Goal: Information Seeking & Learning: Find specific fact

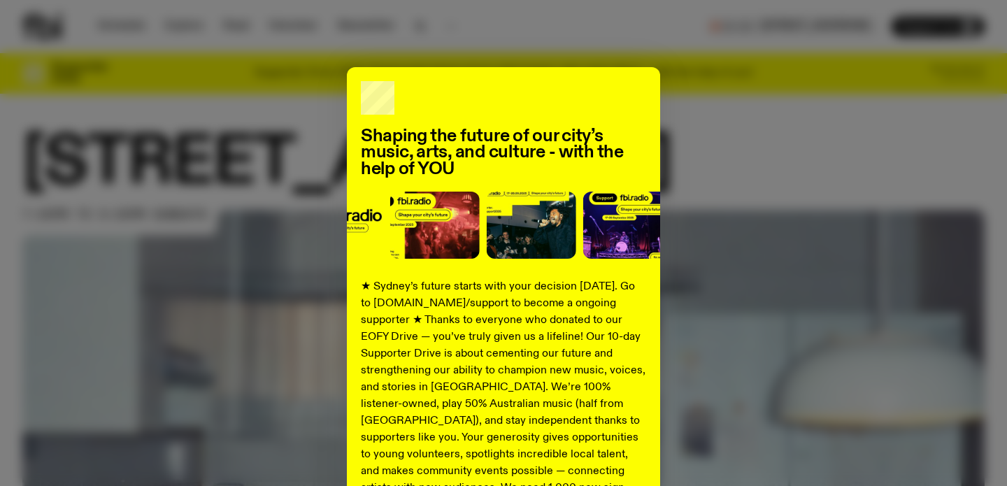
click at [784, 272] on div "Shaping the future of our city’s music, arts, and culture - with the help of YO…" at bounding box center [503, 354] width 962 height 575
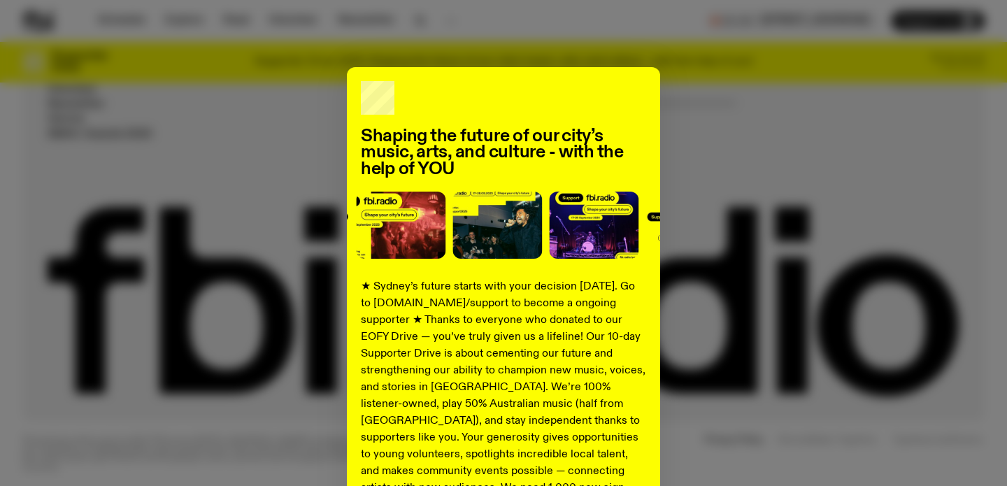
scroll to position [206, 0]
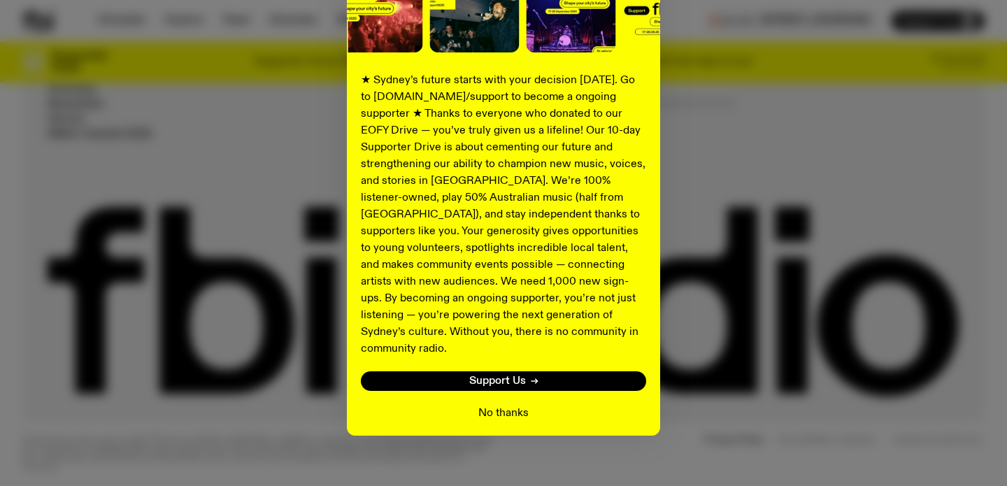
click at [502, 405] on button "No thanks" at bounding box center [503, 413] width 50 height 17
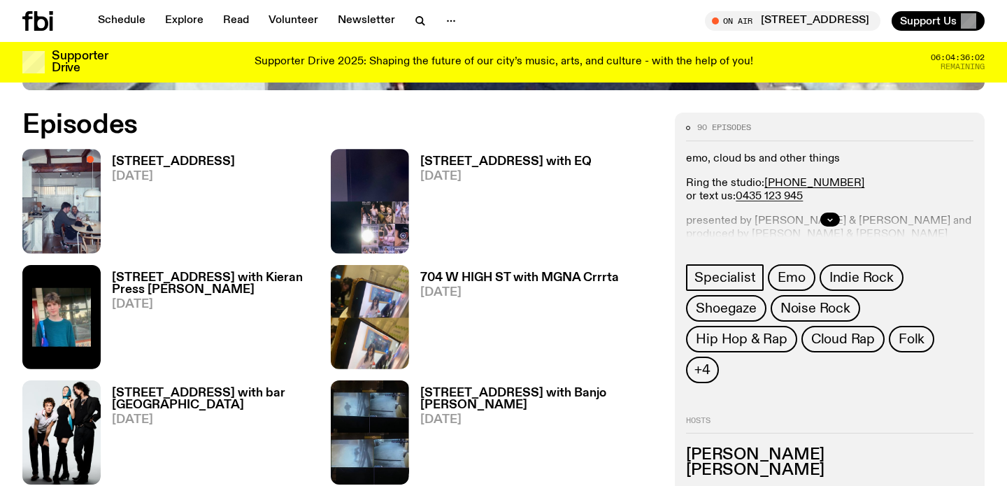
scroll to position [649, 0]
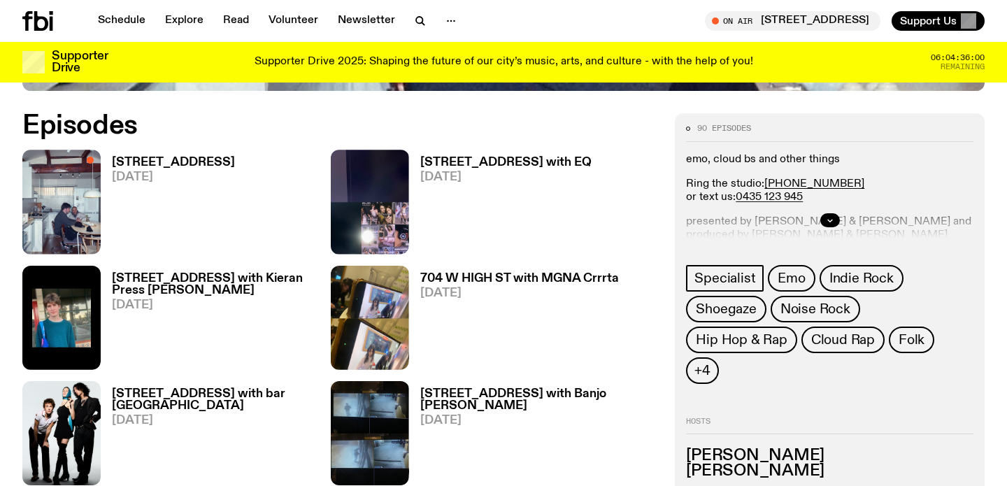
click at [159, 164] on h3 "[STREET_ADDRESS]" at bounding box center [173, 163] width 123 height 12
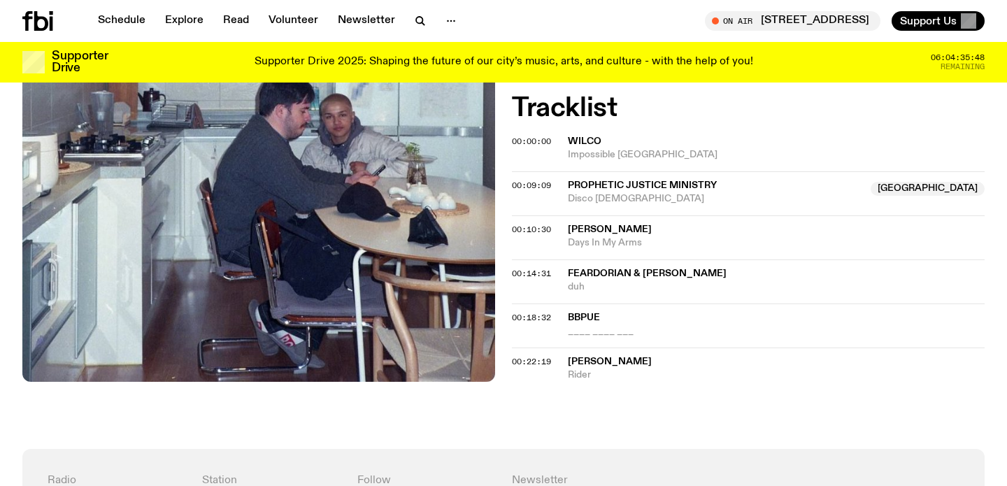
scroll to position [512, 0]
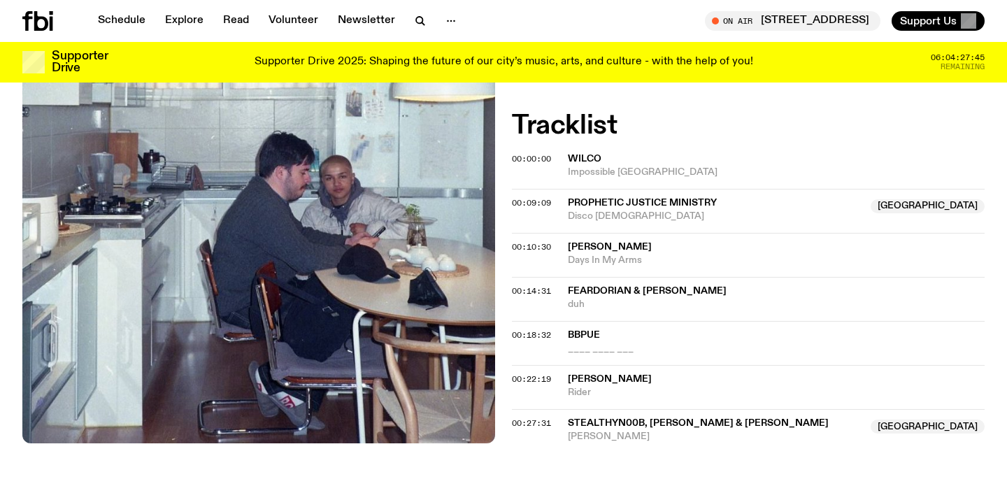
click at [573, 124] on h2 "Tracklist" at bounding box center [748, 125] width 473 height 25
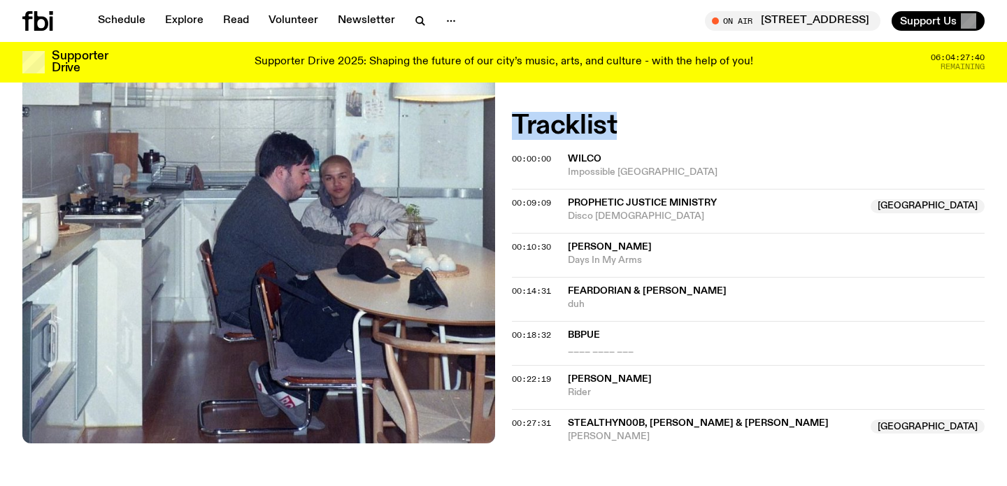
click at [573, 124] on h2 "Tracklist" at bounding box center [748, 125] width 473 height 25
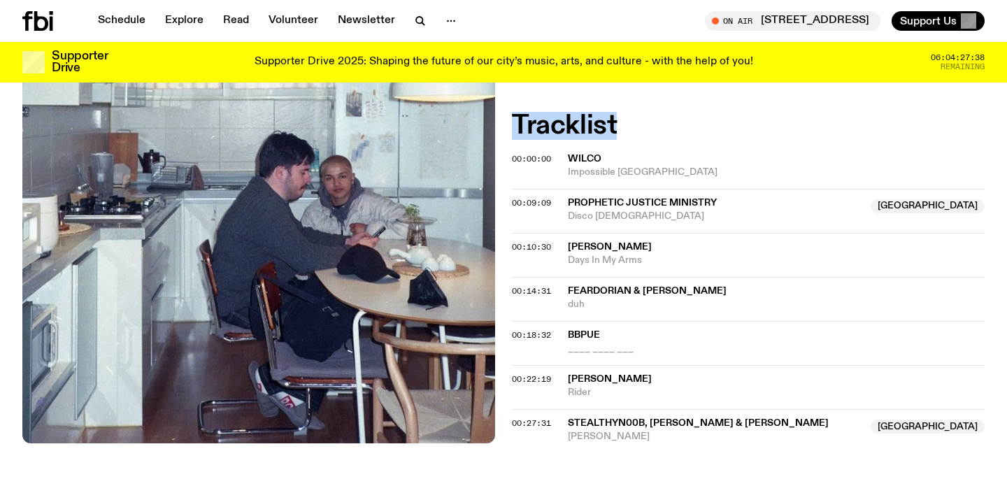
click at [573, 124] on h2 "Tracklist" at bounding box center [748, 125] width 473 height 25
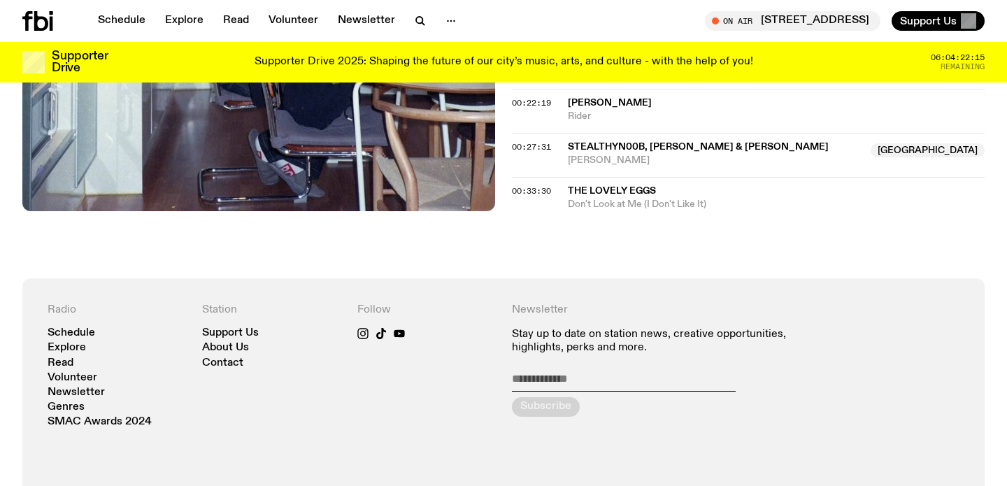
scroll to position [851, 0]
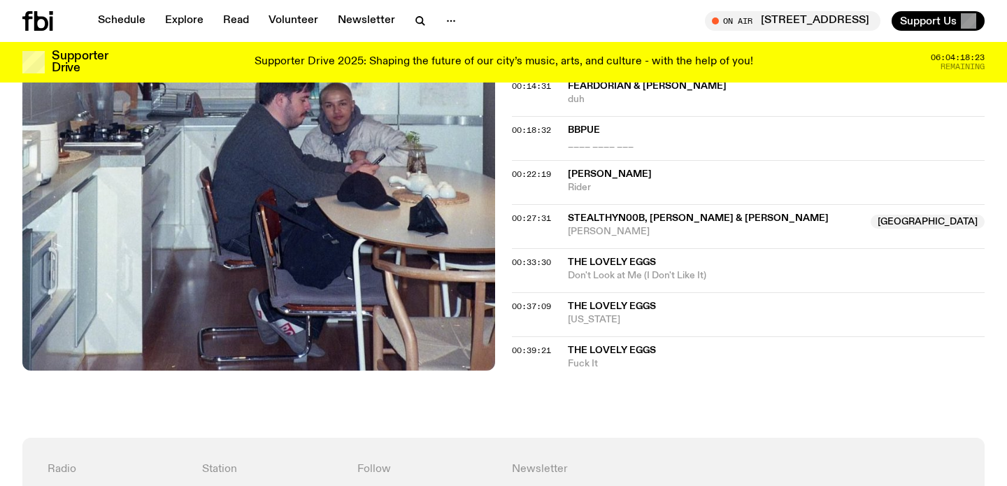
scroll to position [740, 0]
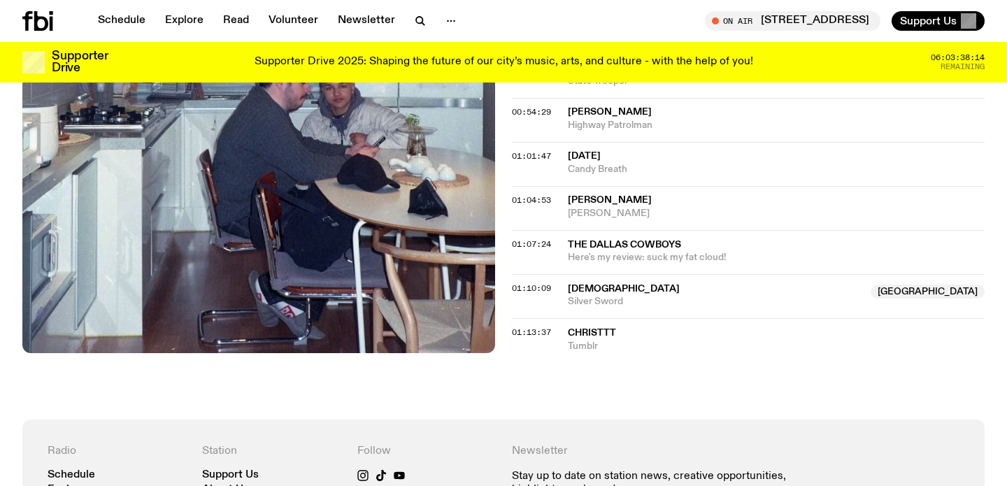
scroll to position [1102, 0]
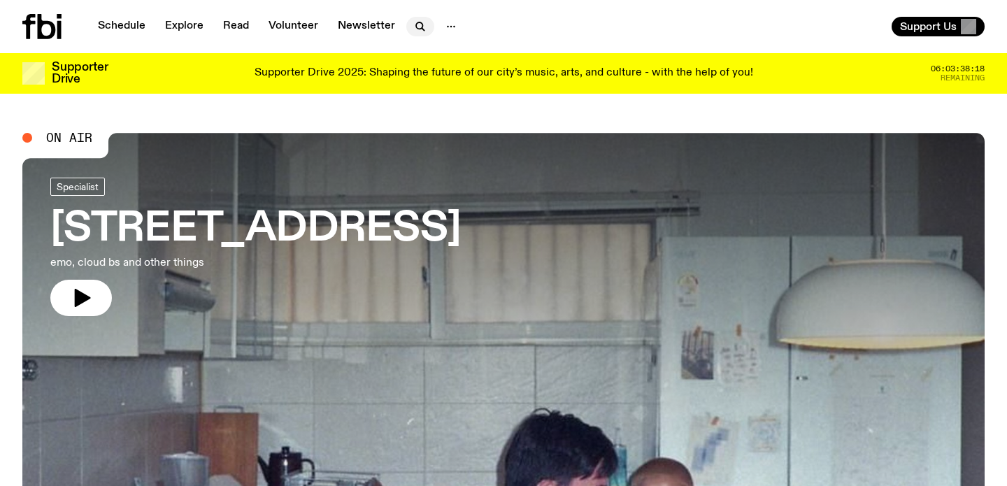
click at [419, 29] on icon "button" at bounding box center [420, 26] width 17 height 17
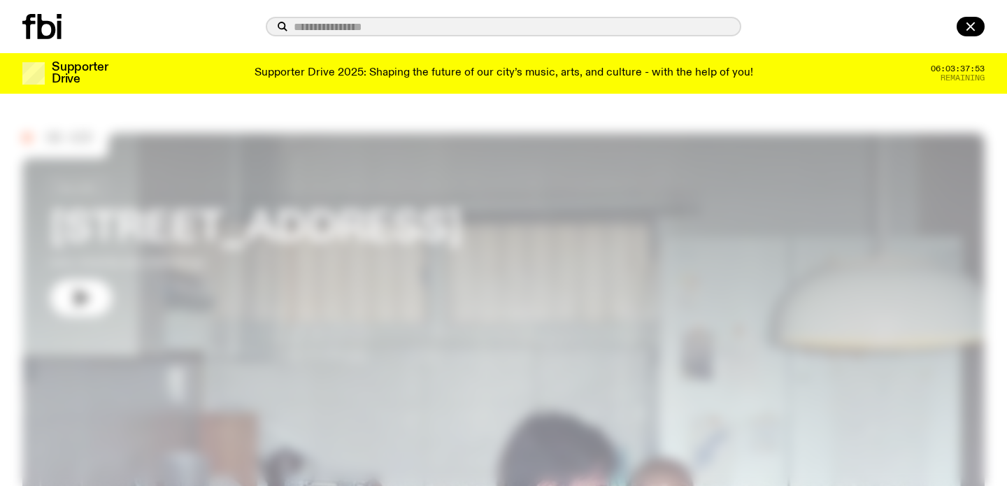
click at [433, 21] on input "text" at bounding box center [512, 27] width 436 height 12
paste input "**********"
type input "**********"
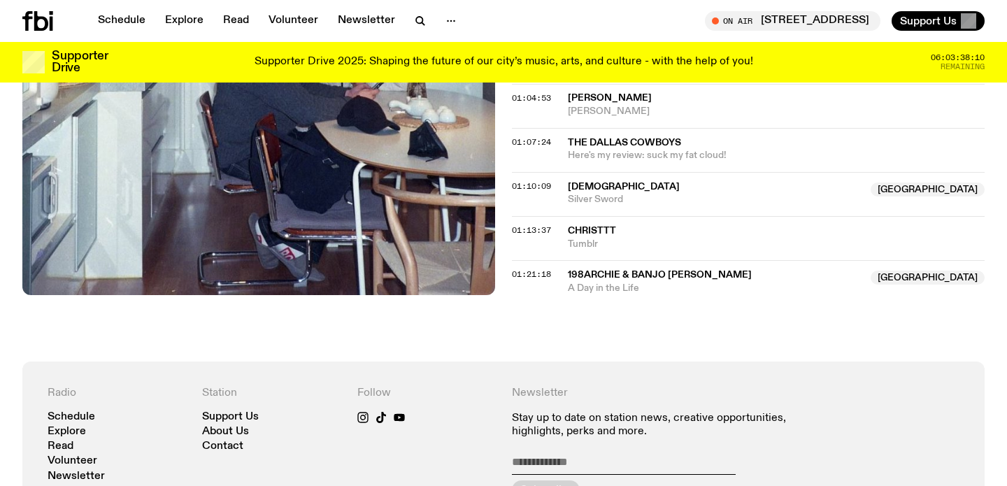
scroll to position [1155, 0]
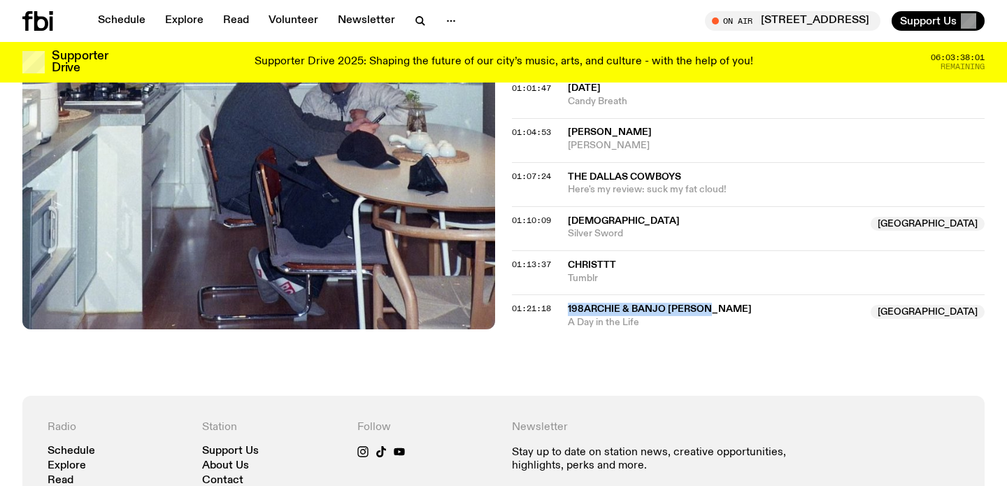
drag, startPoint x: 730, startPoint y: 308, endPoint x: 564, endPoint y: 309, distance: 165.7
click at [564, 309] on div "01:21:18 198archie & Banjo Ulysses NSW A Day in the Life NSW" at bounding box center [748, 311] width 473 height 34
copy div "198archie & Banjo Ulysses"
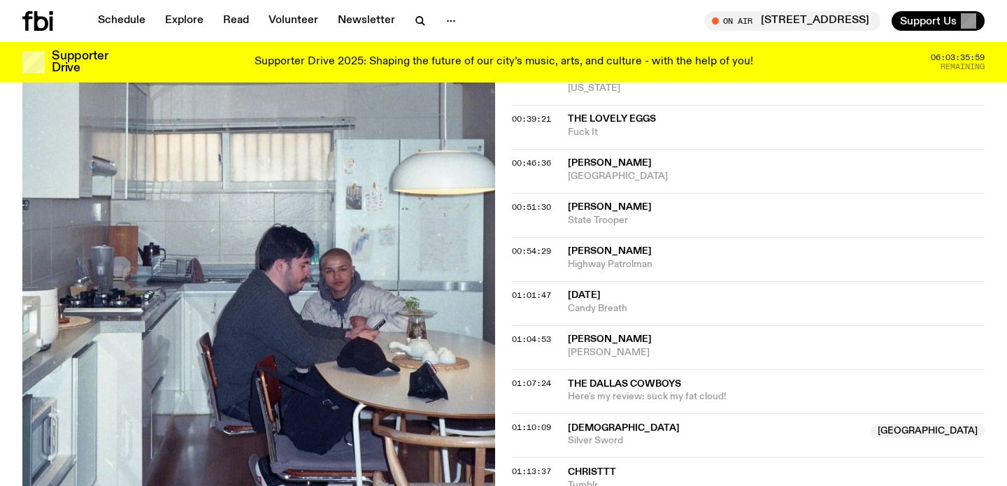
scroll to position [946, 0]
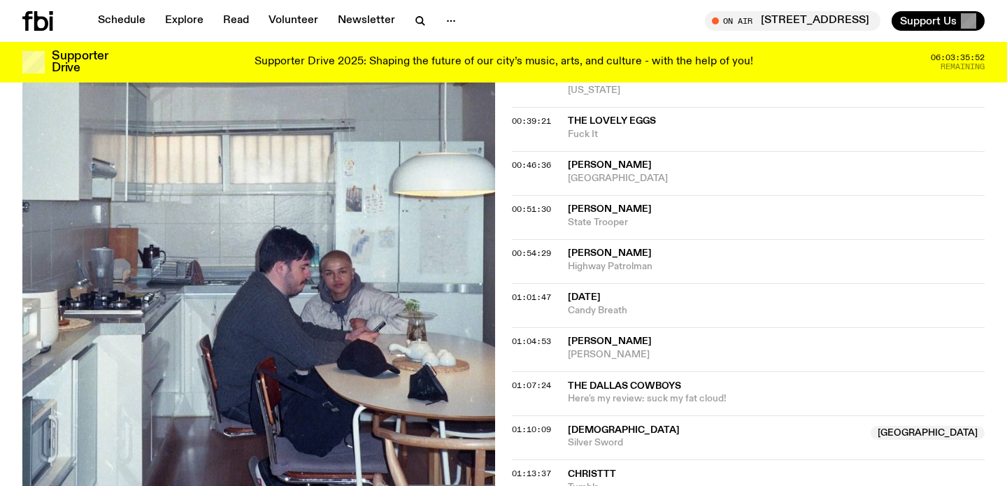
drag, startPoint x: 692, startPoint y: 162, endPoint x: 559, endPoint y: 162, distance: 132.8
click at [559, 162] on div "00:46:36 Bruce Springsteen Atlantic City" at bounding box center [748, 173] width 473 height 44
copy div "[PERSON_NAME]"
click at [26, 17] on icon at bounding box center [27, 21] width 10 height 20
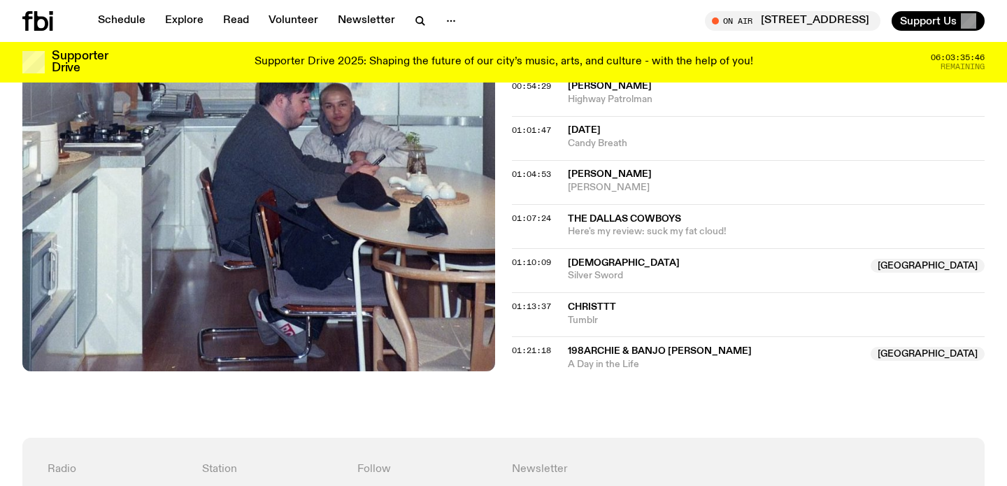
scroll to position [1095, 0]
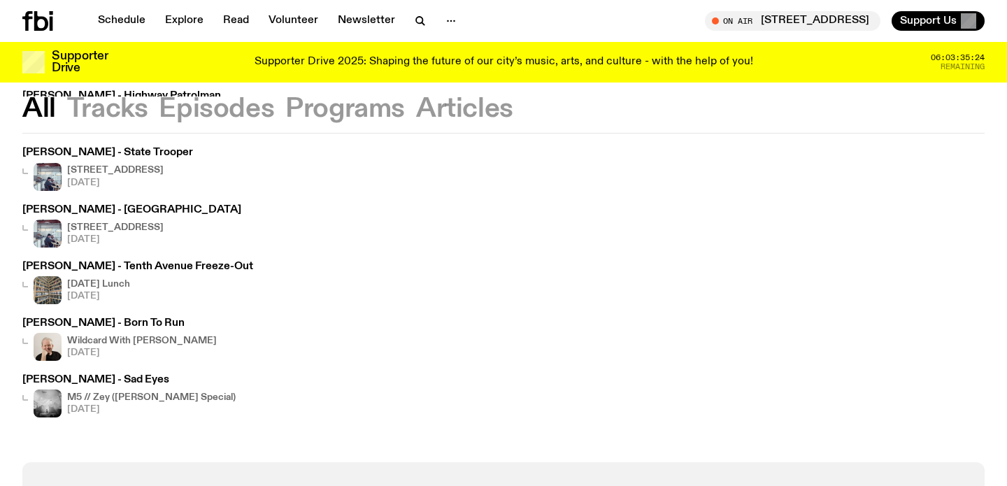
scroll to position [150, 0]
